Goal: Communication & Community: Answer question/provide support

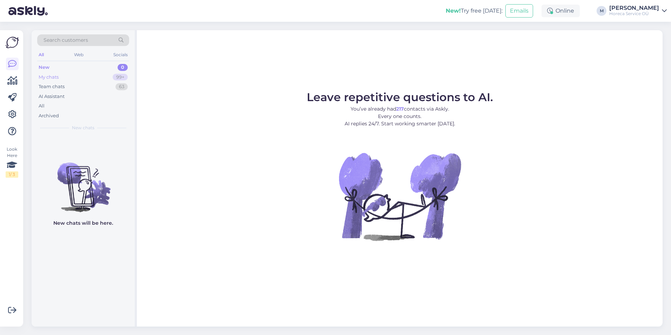
click at [79, 79] on div "My chats 99+" at bounding box center [83, 77] width 92 height 10
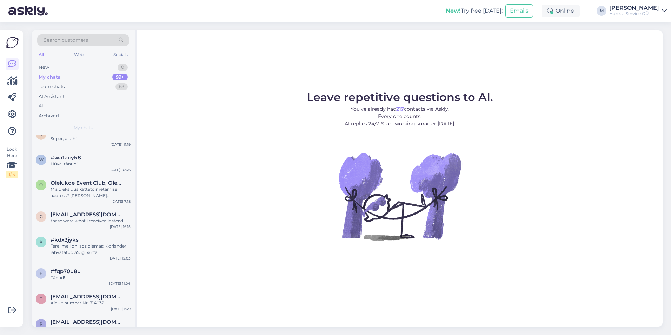
scroll to position [175, 0]
click at [85, 155] on div "#wa1acyk8" at bounding box center [91, 157] width 80 height 6
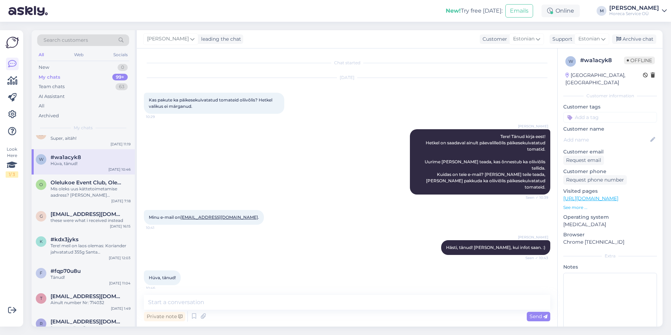
scroll to position [189, 0]
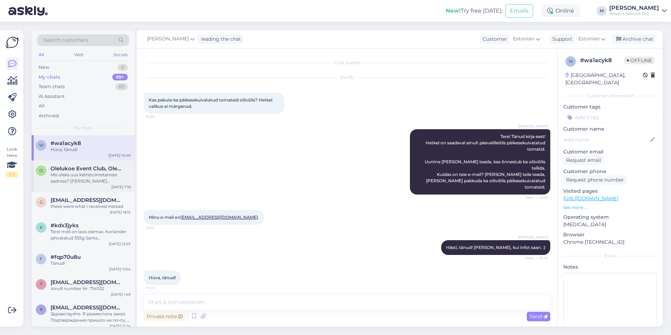
click at [73, 183] on div "Mis oleks uus kättetoimetamise aadress? [PERSON_NAME] kliendikaardil muudatused…" at bounding box center [91, 178] width 80 height 13
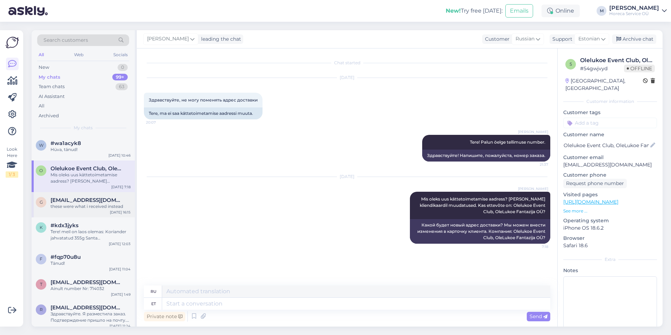
click at [68, 201] on span "[EMAIL_ADDRESS][DOMAIN_NAME]" at bounding box center [87, 200] width 73 height 6
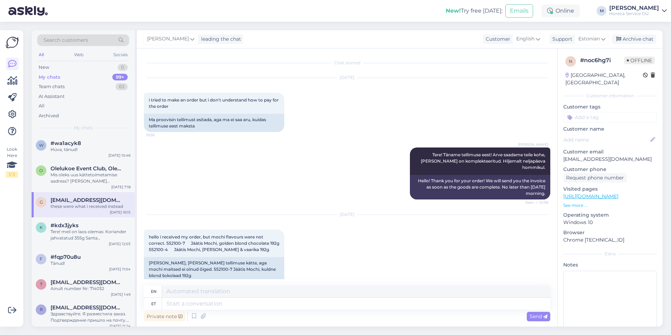
scroll to position [164, 0]
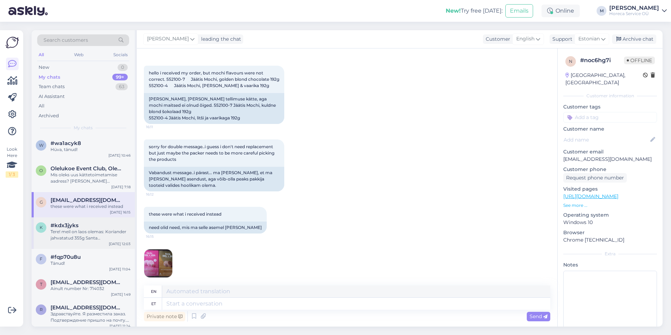
click at [79, 234] on div "Tere! meil on laos olemas: Koriander jahvatatud 355g Santa [PERSON_NAME] terve …" at bounding box center [91, 234] width 80 height 13
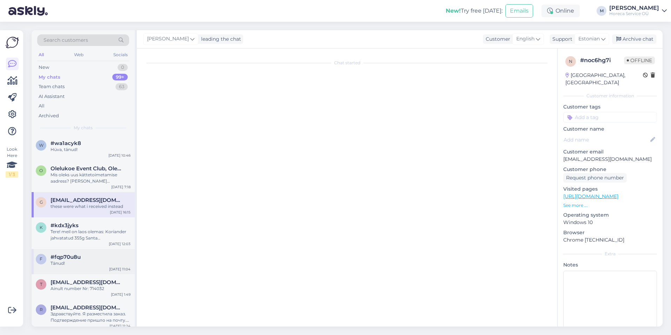
scroll to position [0, 0]
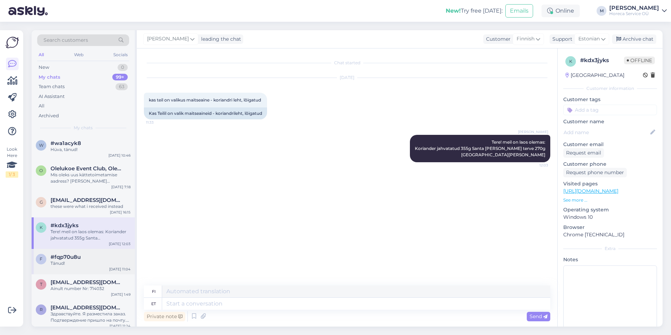
click at [83, 256] on div "#fqp70u8u" at bounding box center [91, 257] width 80 height 6
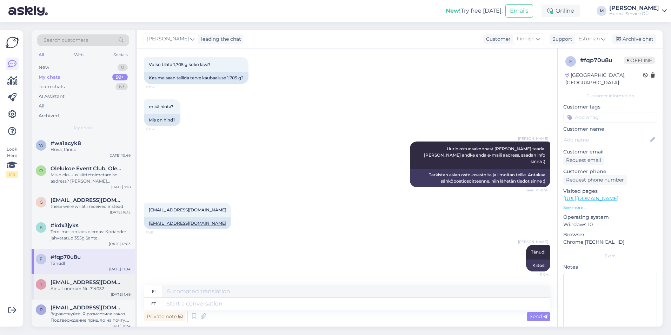
click at [75, 287] on div "Ainult number Nr: 714032" at bounding box center [91, 288] width 80 height 6
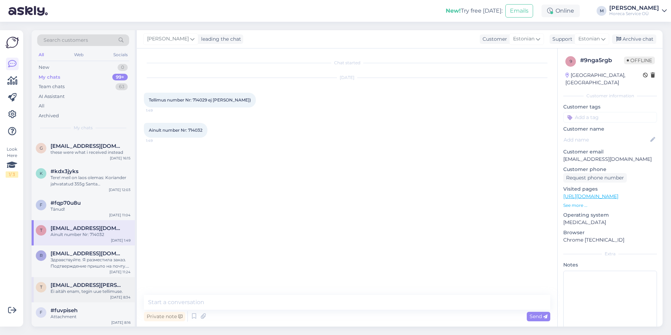
scroll to position [260, 0]
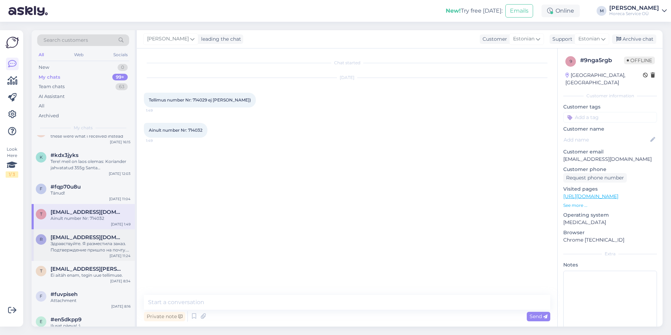
click at [91, 244] on div "Здравствуйте. Я разместила заказ. Подтверждение пришло на почту. Как оплачивать…" at bounding box center [91, 246] width 80 height 13
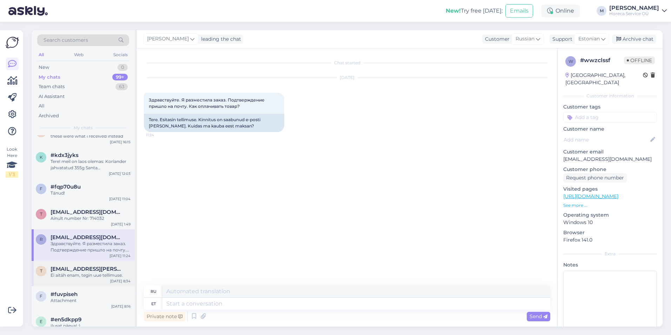
click at [76, 270] on span "[EMAIL_ADDRESS][PERSON_NAME][DOMAIN_NAME]" at bounding box center [87, 269] width 73 height 6
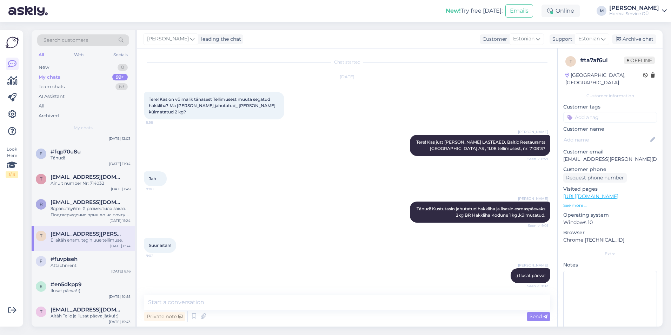
scroll to position [0, 0]
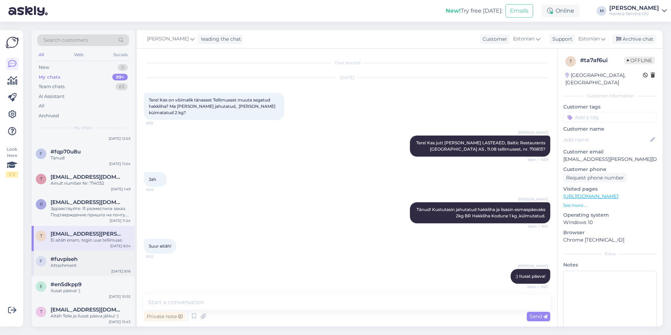
click at [79, 268] on div "Attachment" at bounding box center [91, 265] width 80 height 6
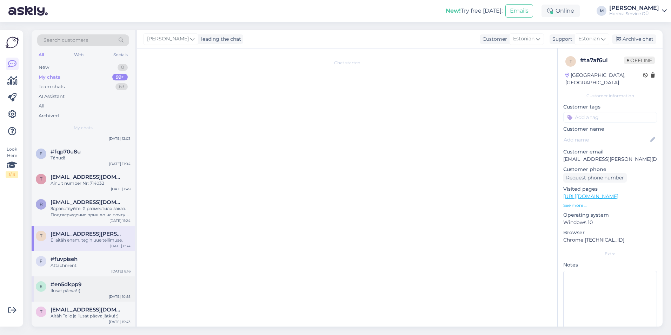
scroll to position [1369, 0]
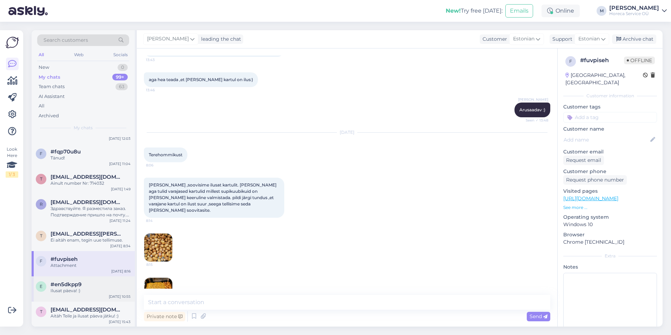
click at [69, 291] on div "Ilusat päeva! :)" at bounding box center [91, 290] width 80 height 6
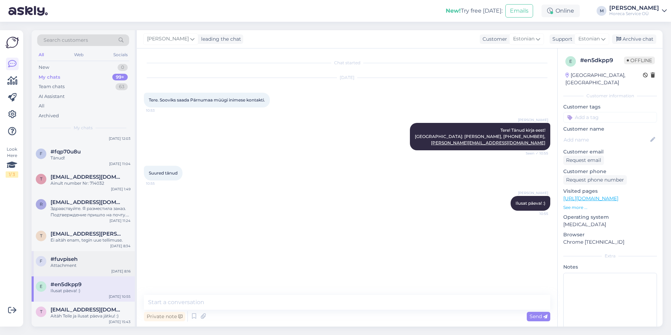
click at [58, 265] on div "Attachment" at bounding box center [91, 265] width 80 height 6
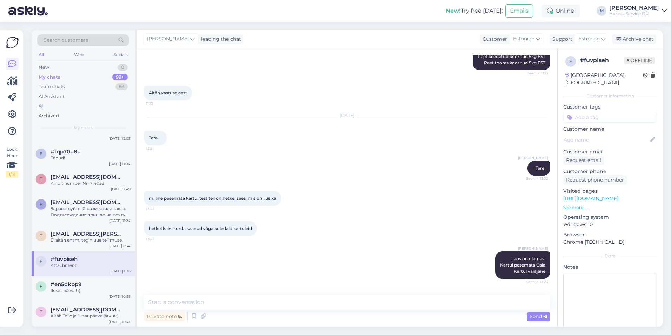
scroll to position [352, 0]
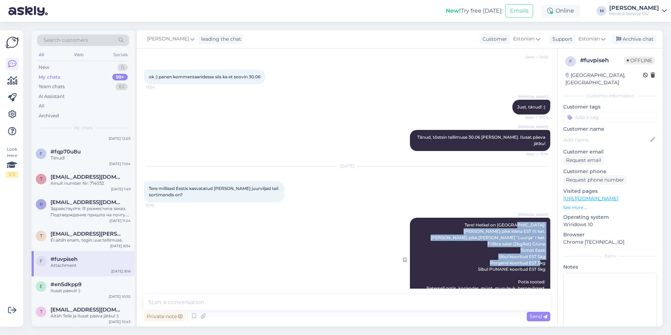
drag, startPoint x: 484, startPoint y: 211, endPoint x: 539, endPoint y: 248, distance: 66.7
click at [539, 248] on span "Tere! Hetkel on [GEOGRAPHIC_DATA]: [PERSON_NAME] pikk kileta EST III kat. [PERS…" at bounding box center [482, 259] width 128 height 75
copy span "[PERSON_NAME] pikk kileta EST III kat. [PERSON_NAME] pikk [PERSON_NAME] "Luunja…"
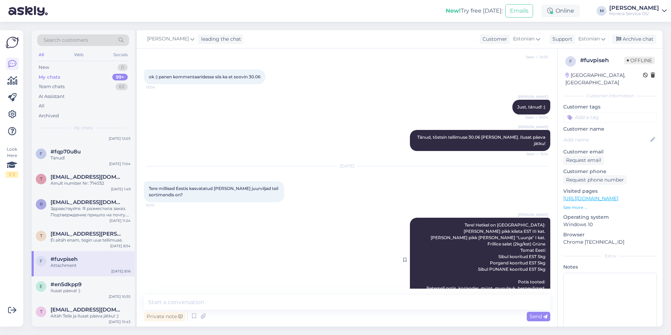
click at [475, 261] on div "[PERSON_NAME]! Hetkel on [GEOGRAPHIC_DATA]: [PERSON_NAME] pikk kileta EST III k…" at bounding box center [480, 259] width 140 height 84
drag, startPoint x: 418, startPoint y: 268, endPoint x: 539, endPoint y: 276, distance: 121.3
click at [539, 276] on div "[PERSON_NAME]! Hetkel on [GEOGRAPHIC_DATA]: [PERSON_NAME] pikk kileta EST III k…" at bounding box center [480, 259] width 140 height 84
copy span "[PERSON_NAME], [PERSON_NAME], münt, murulauk, hernevõrsed, oregano, tüümian, [P…"
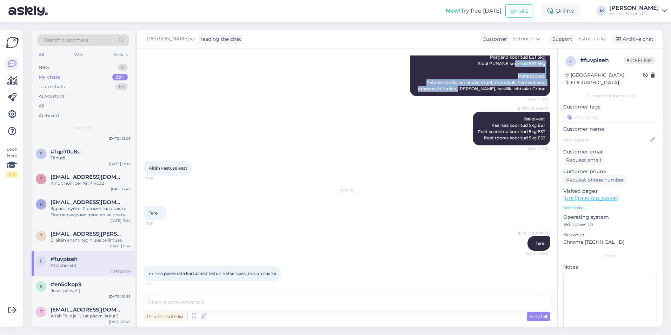
scroll to position [563, 0]
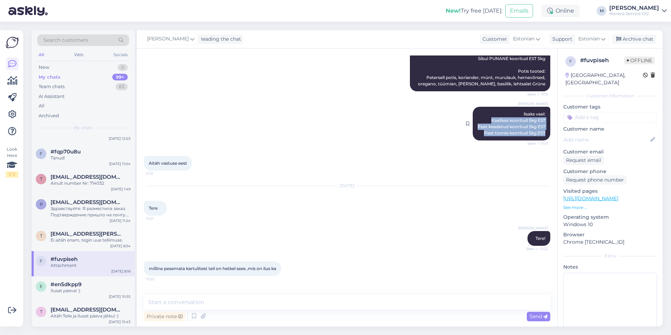
drag, startPoint x: 540, startPoint y: 114, endPoint x: 486, endPoint y: 102, distance: 55.1
click at [486, 107] on div "[PERSON_NAME] lisaks veel: Kaalikas kooritud 5kg EST Peet keedetud kooritud 5kg…" at bounding box center [511, 124] width 78 height 34
copy span "Kaalikas kooritud 5kg EST Peet keedetud kooritud 5kg EST Peet toores kooritud 5…"
